Goal: Navigation & Orientation: Find specific page/section

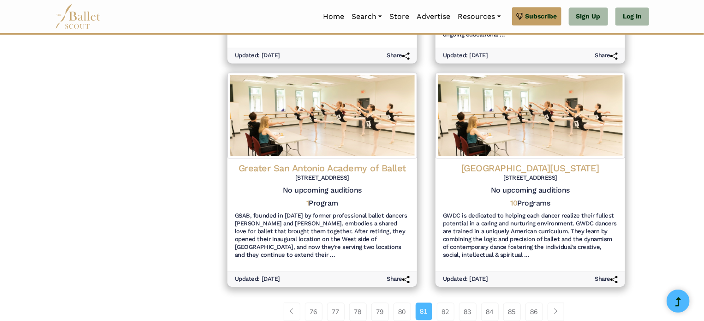
scroll to position [1044, 0]
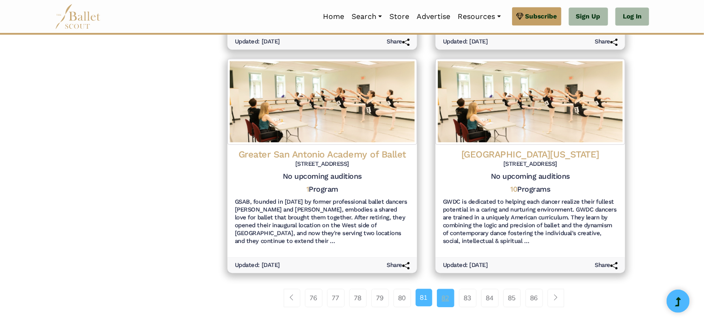
click at [445, 296] on link "82" at bounding box center [446, 297] width 18 height 18
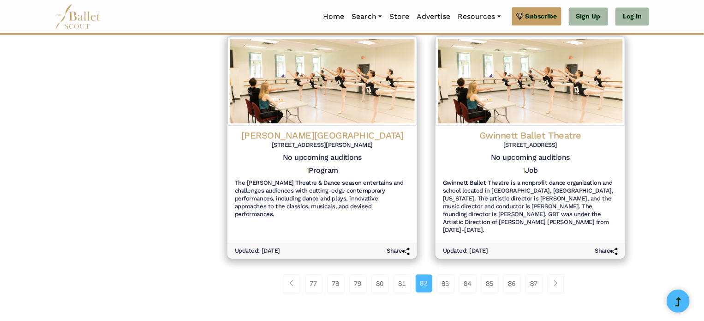
scroll to position [1043, 0]
click at [449, 274] on link "83" at bounding box center [446, 283] width 18 height 18
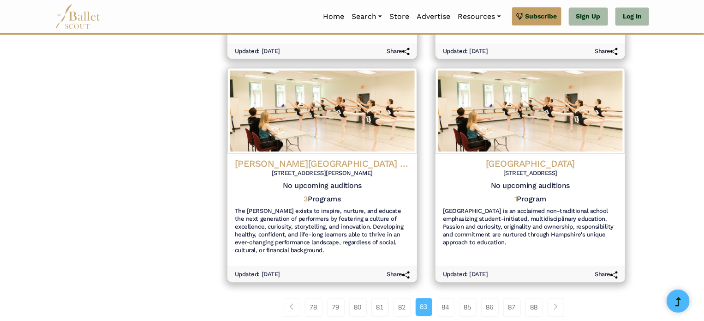
scroll to position [1018, 0]
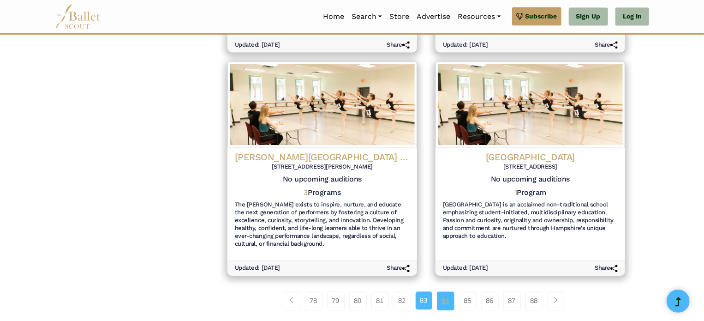
click at [440, 297] on link "84" at bounding box center [446, 300] width 18 height 18
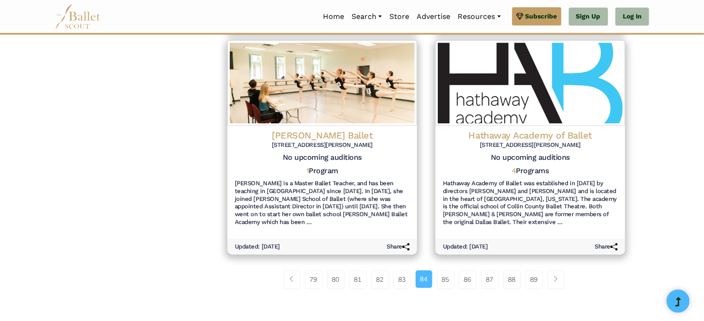
scroll to position [1019, 0]
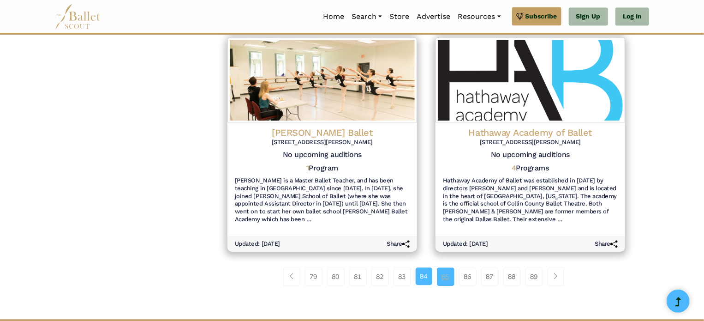
click at [440, 268] on link "85" at bounding box center [446, 276] width 18 height 18
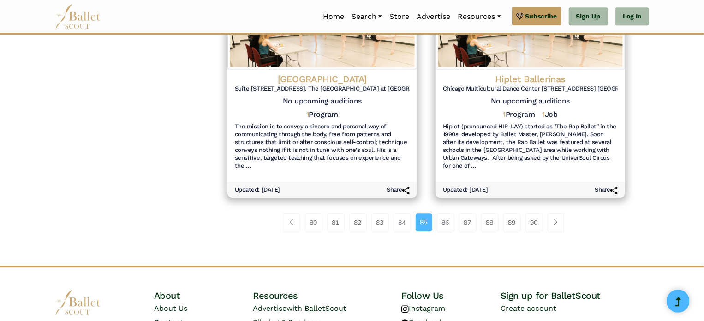
scroll to position [1170, 0]
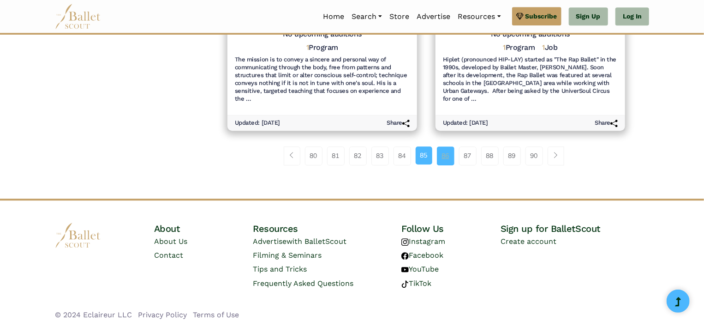
click at [451, 149] on link "86" at bounding box center [446, 155] width 18 height 18
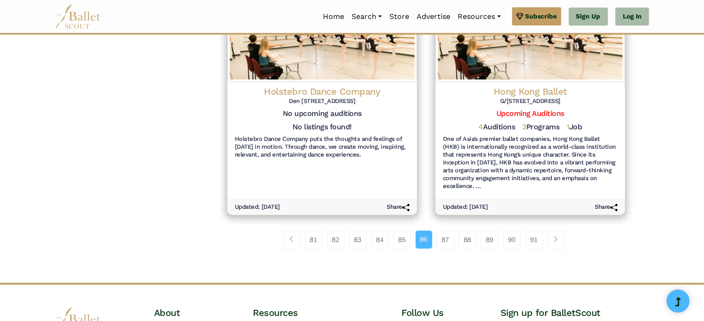
scroll to position [1072, 0]
click at [444, 229] on link "87" at bounding box center [446, 238] width 18 height 18
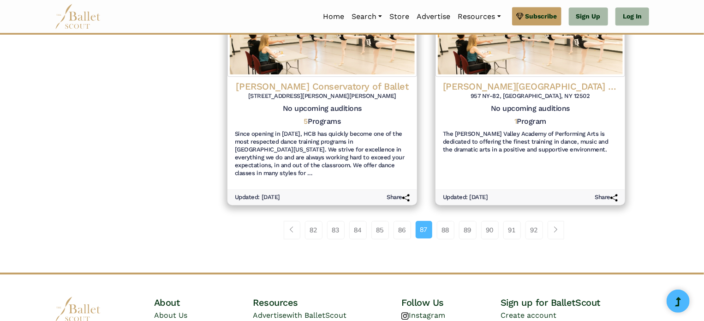
scroll to position [1107, 0]
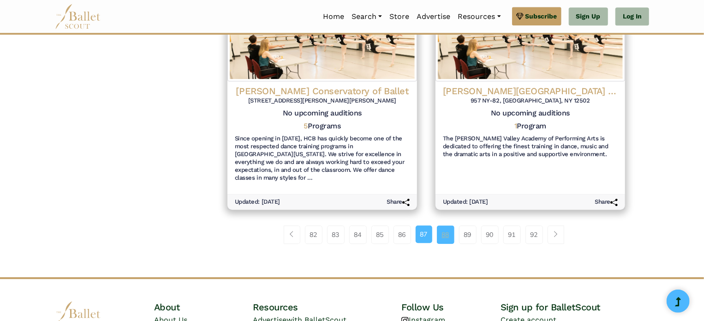
click at [451, 225] on link "88" at bounding box center [446, 234] width 18 height 18
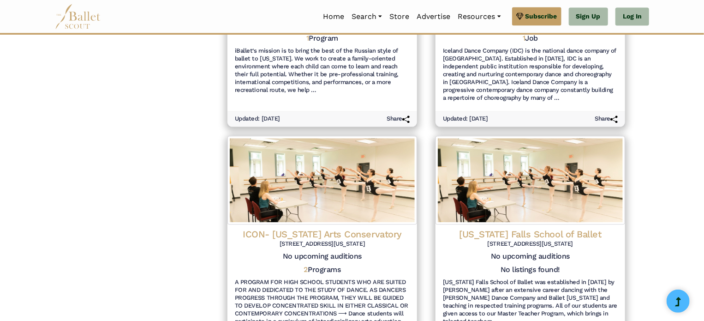
scroll to position [1178, 0]
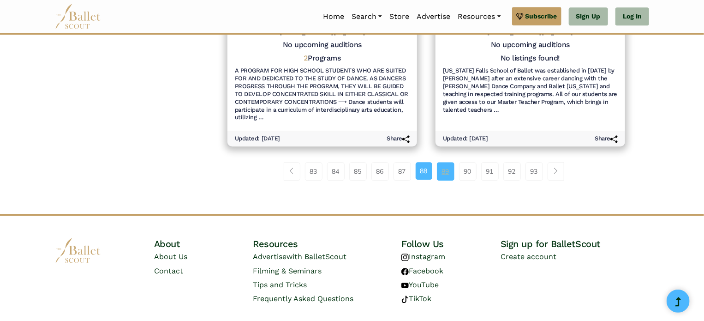
click at [439, 162] on link "89" at bounding box center [446, 171] width 18 height 18
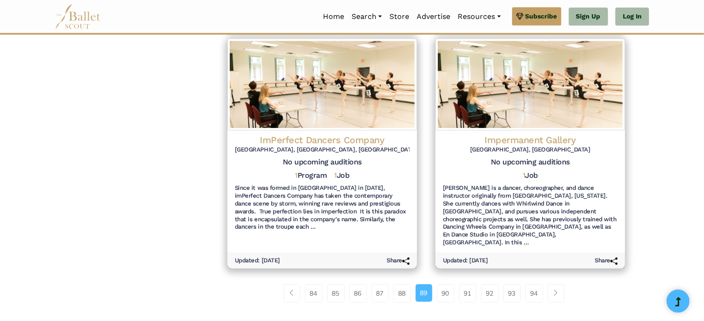
scroll to position [1170, 0]
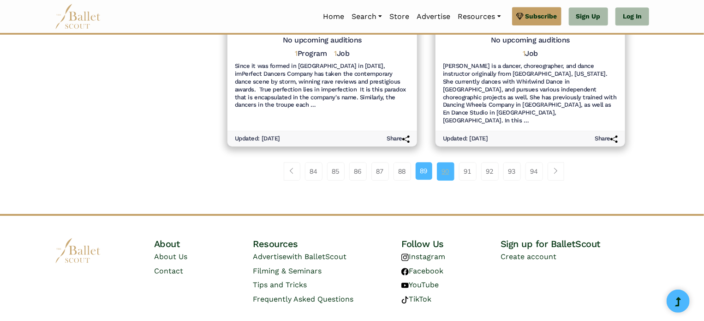
click at [444, 162] on link "90" at bounding box center [446, 171] width 18 height 18
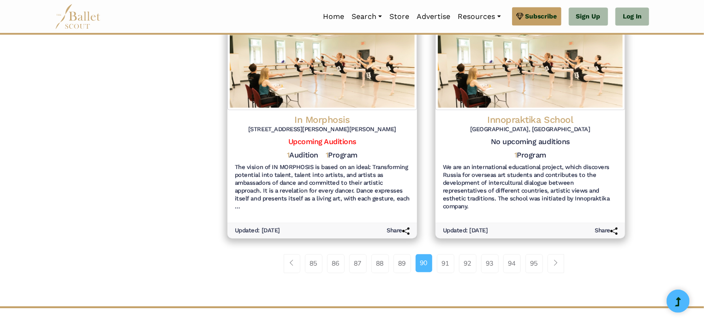
scroll to position [1070, 0]
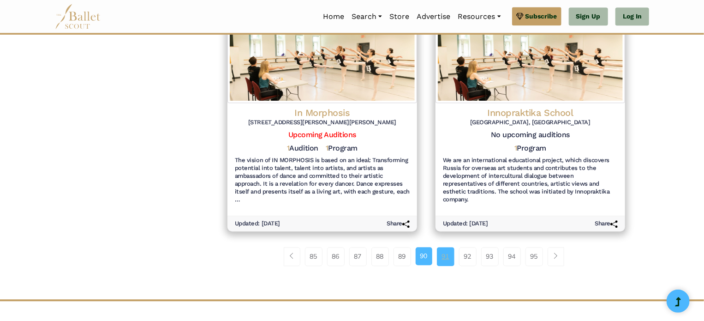
click at [444, 255] on link "91" at bounding box center [446, 256] width 18 height 18
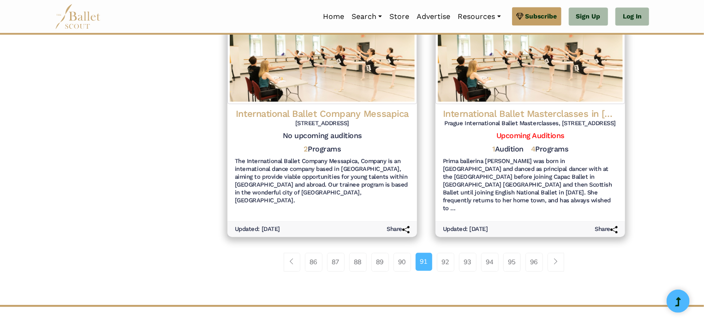
scroll to position [1058, 0]
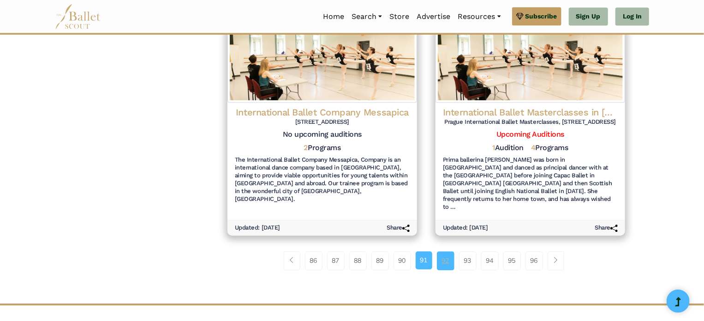
click at [446, 252] on link "92" at bounding box center [446, 260] width 18 height 18
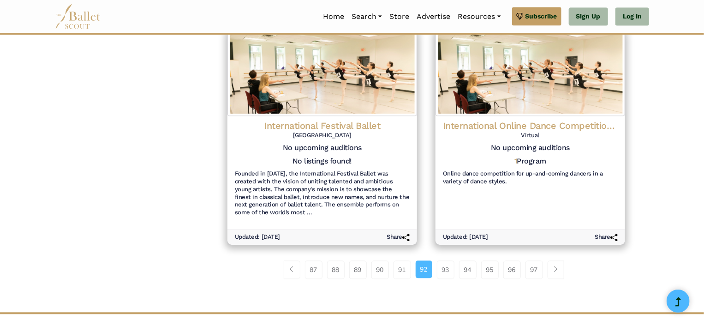
scroll to position [1018, 0]
click at [449, 273] on link "93" at bounding box center [446, 269] width 18 height 18
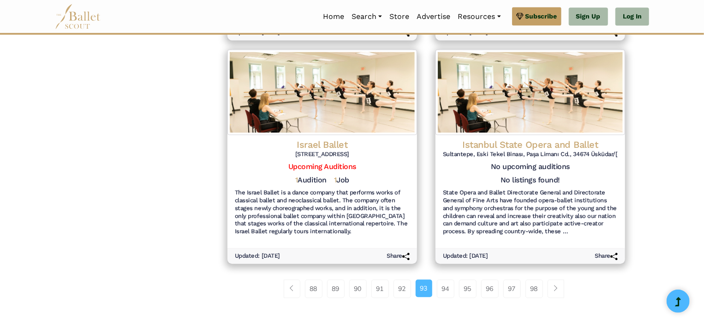
scroll to position [1003, 0]
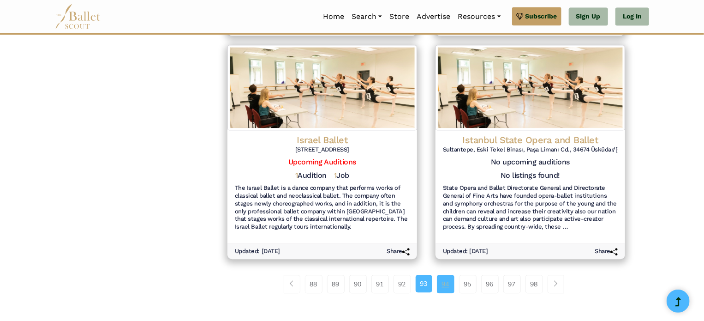
click at [444, 282] on link "94" at bounding box center [446, 283] width 18 height 18
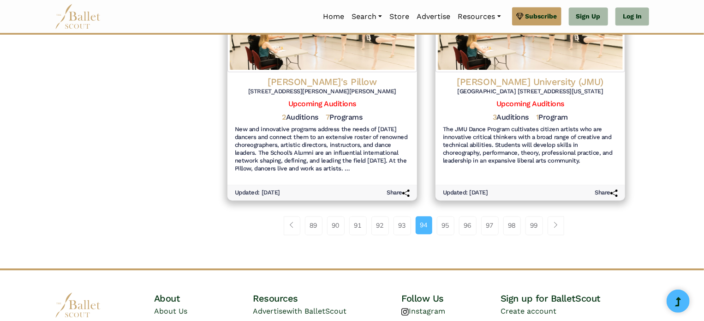
scroll to position [1162, 0]
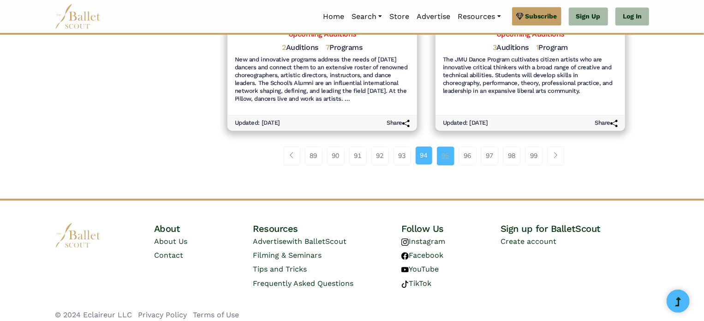
click at [438, 148] on link "95" at bounding box center [446, 155] width 18 height 18
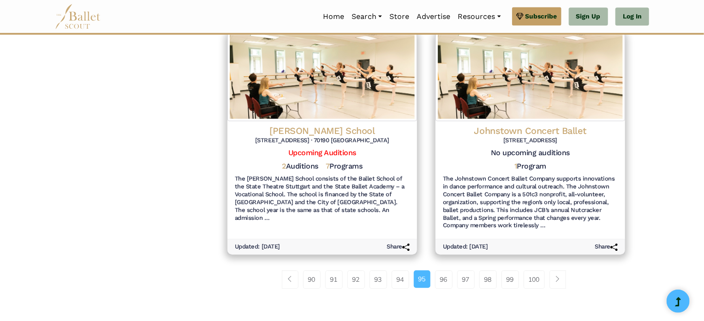
scroll to position [1072, 0]
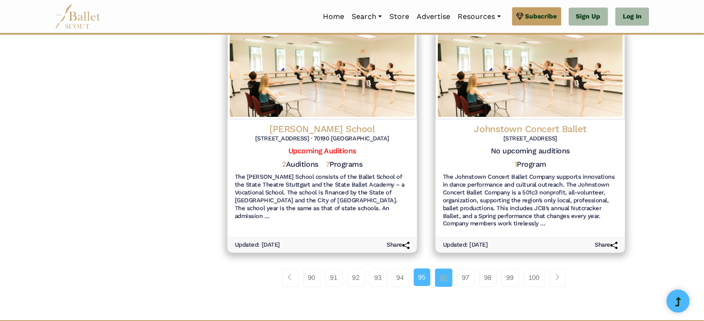
click at [447, 268] on link "96" at bounding box center [444, 277] width 18 height 18
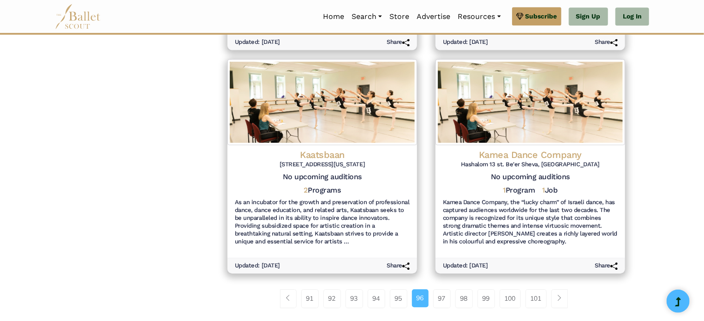
scroll to position [1036, 0]
click at [441, 288] on link "97" at bounding box center [442, 297] width 18 height 18
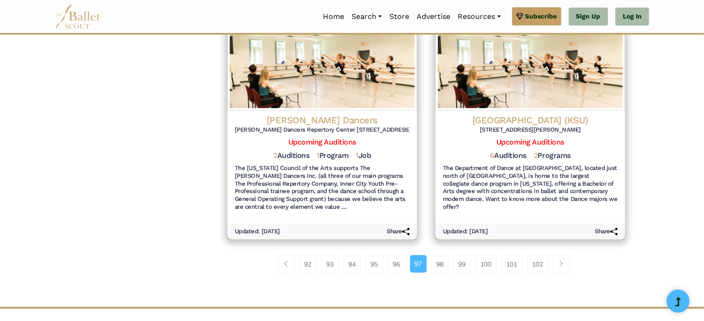
scroll to position [1036, 0]
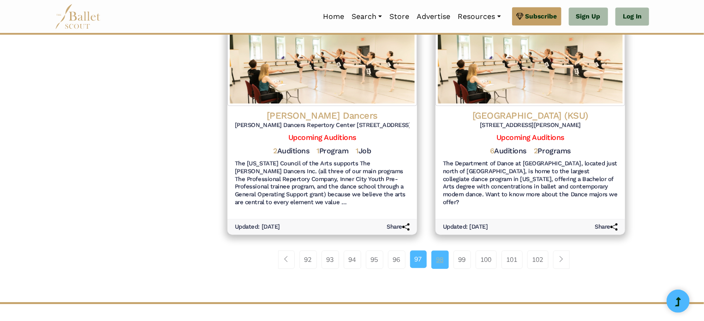
click at [438, 255] on link "98" at bounding box center [440, 259] width 18 height 18
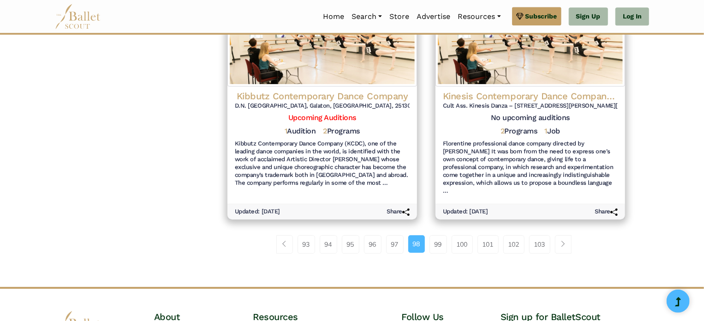
scroll to position [1096, 0]
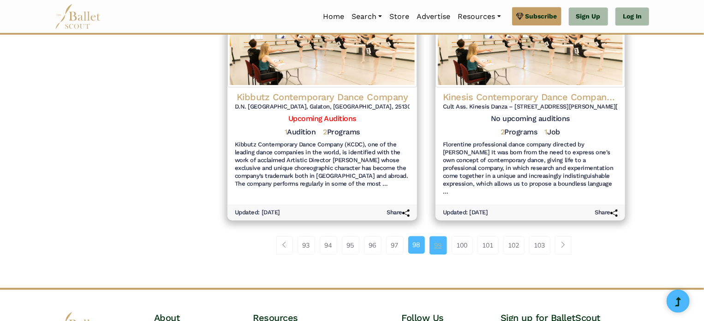
click at [436, 236] on link "99" at bounding box center [438, 245] width 18 height 18
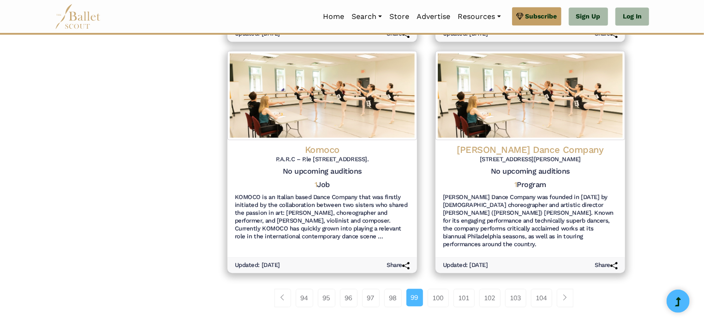
scroll to position [1044, 0]
click at [441, 288] on link "100" at bounding box center [438, 297] width 21 height 18
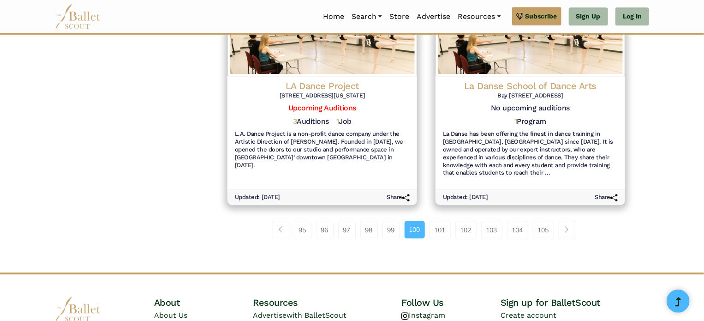
scroll to position [1138, 0]
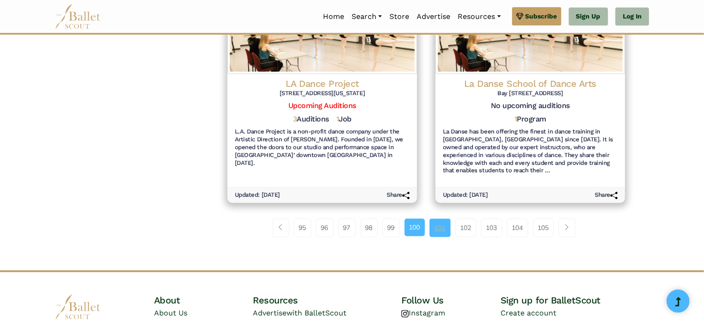
click at [440, 218] on link "101" at bounding box center [439, 227] width 21 height 18
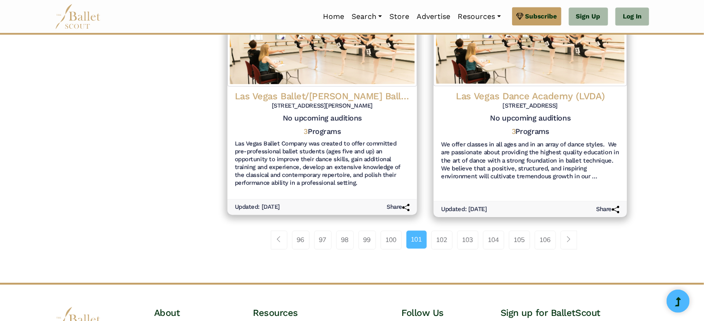
scroll to position [1089, 0]
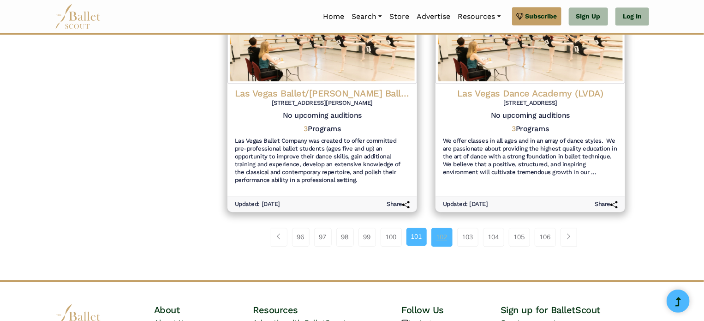
click at [442, 238] on link "102" at bounding box center [441, 236] width 21 height 18
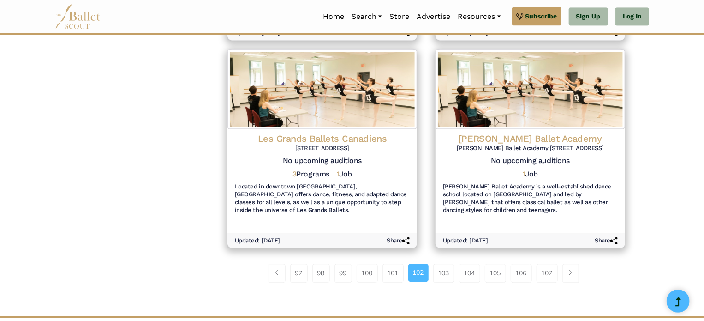
scroll to position [1032, 0]
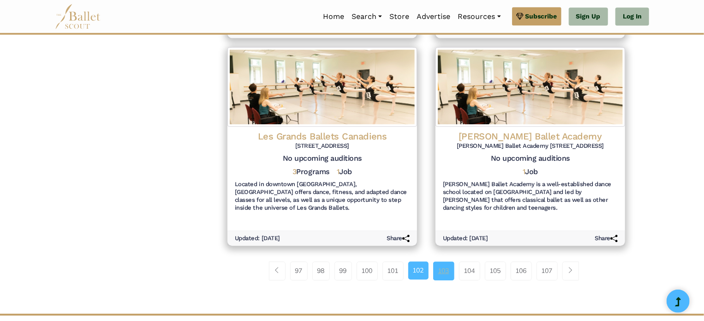
click at [450, 270] on link "103" at bounding box center [443, 270] width 21 height 18
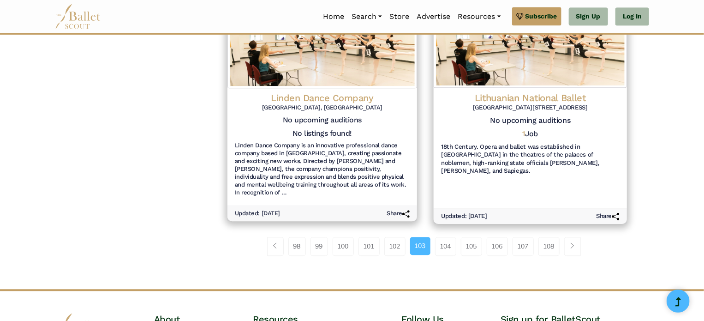
scroll to position [1073, 0]
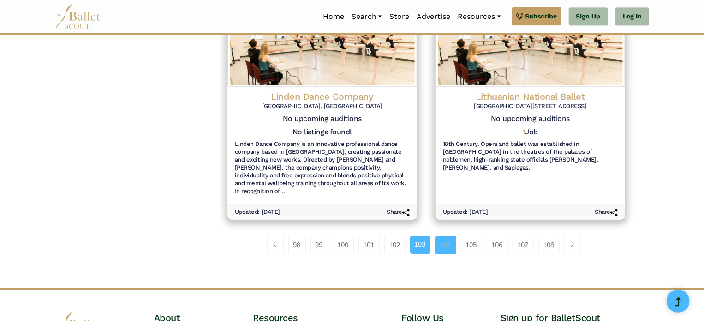
click at [447, 235] on link "104" at bounding box center [445, 244] width 21 height 18
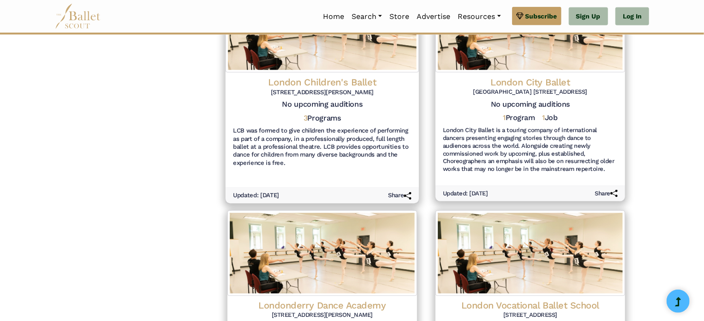
scroll to position [652, 0]
